Goal: Task Accomplishment & Management: Manage account settings

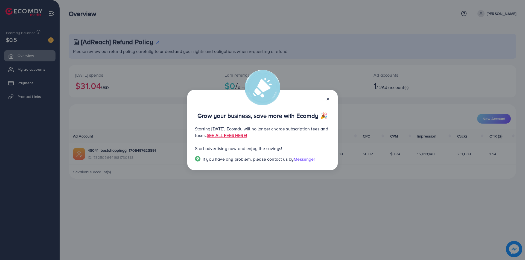
click at [329, 99] on icon at bounding box center [327, 99] width 4 height 4
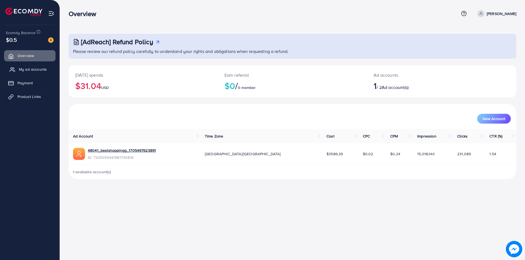
click at [33, 67] on span "My ad accounts" at bounding box center [33, 69] width 28 height 5
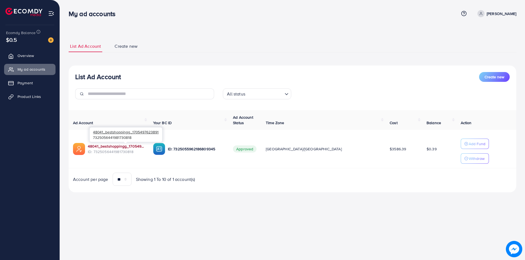
click at [105, 146] on link "48041_bestshoppingg_1705497623891" at bounding box center [116, 146] width 57 height 5
